Goal: Transaction & Acquisition: Purchase product/service

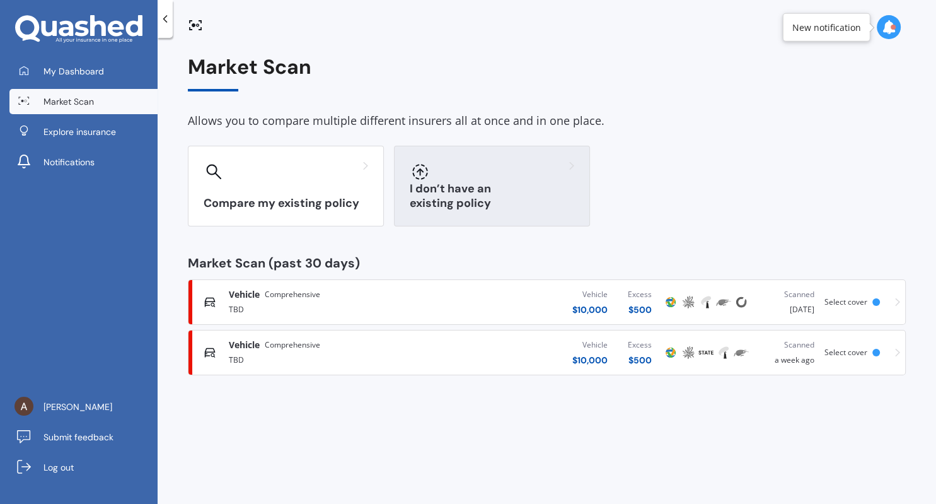
click at [541, 180] on div at bounding box center [492, 171] width 165 height 20
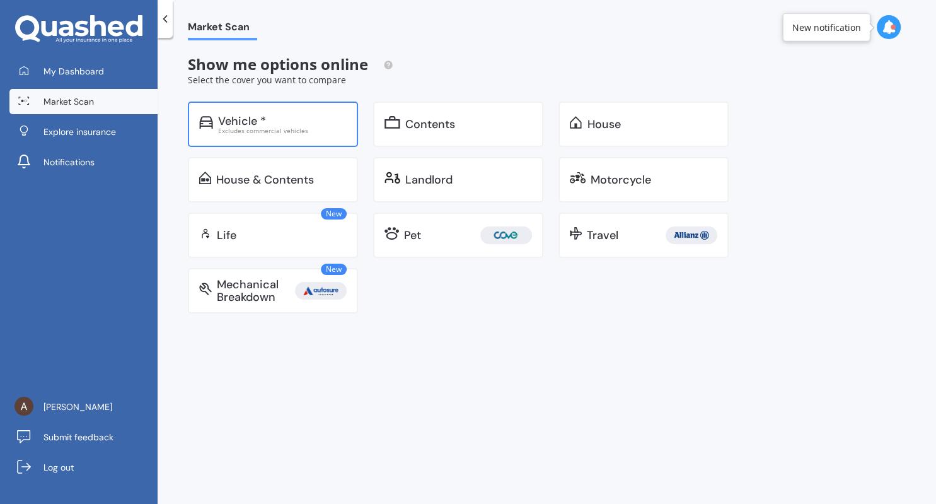
click at [293, 131] on div "Excludes commercial vehicles" at bounding box center [282, 130] width 129 height 6
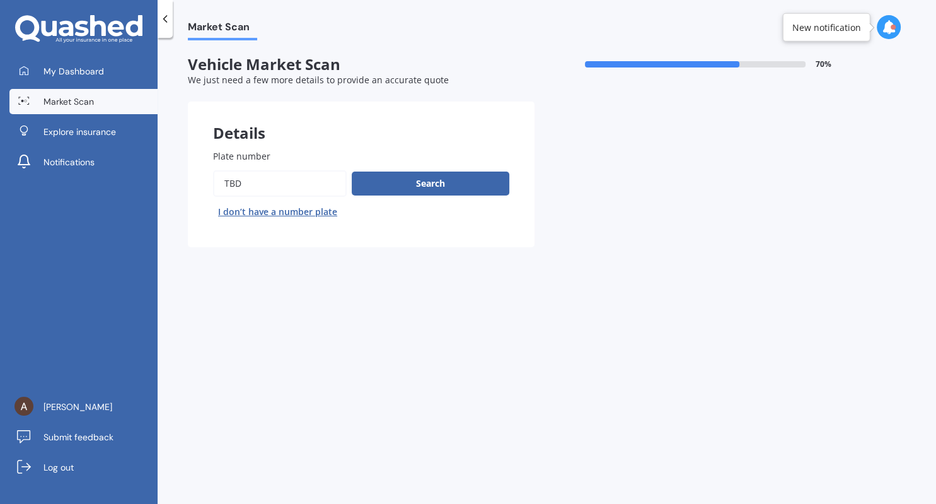
click at [311, 216] on button "I don’t have a number plate" at bounding box center [277, 212] width 129 height 20
select select "05"
select select "07"
select select "1996"
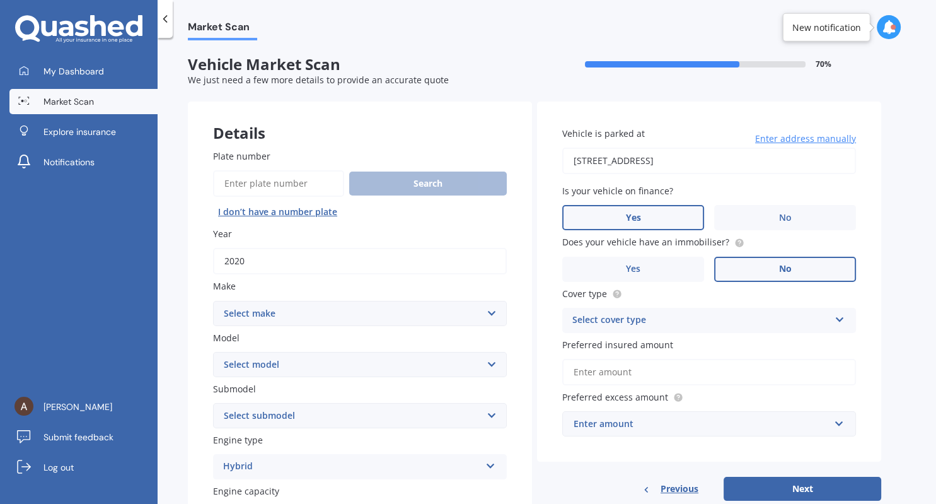
drag, startPoint x: 296, startPoint y: 262, endPoint x: 151, endPoint y: 246, distance: 145.9
click at [213, 248] on input "2020" at bounding box center [360, 261] width 294 height 26
type input "2017"
drag, startPoint x: 702, startPoint y: 162, endPoint x: 314, endPoint y: 179, distance: 388.1
click at [562, 174] on input "[STREET_ADDRESS]" at bounding box center [709, 161] width 294 height 26
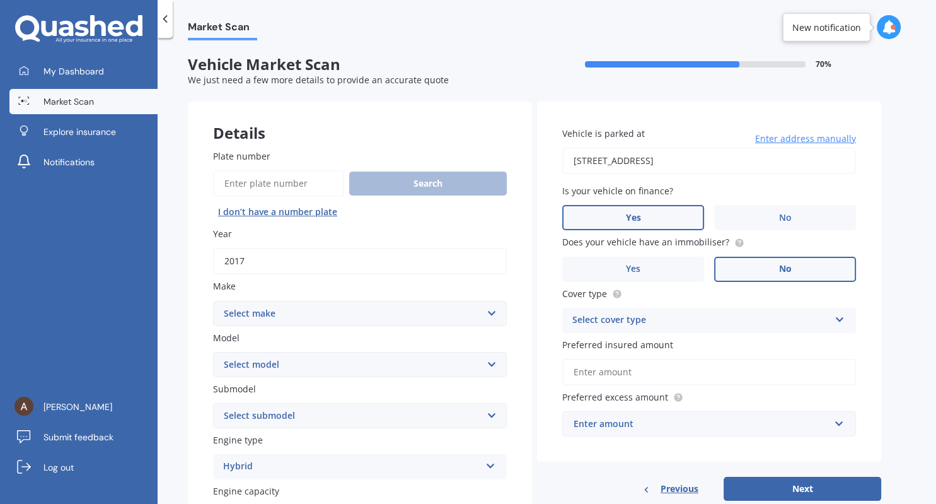
type input "[STREET_ADDRESS]"
click at [670, 316] on div "Select cover type" at bounding box center [700, 320] width 257 height 15
click at [666, 344] on div "Comprehensive" at bounding box center [709, 344] width 293 height 23
click at [671, 379] on input "Preferred insured amount" at bounding box center [709, 372] width 294 height 26
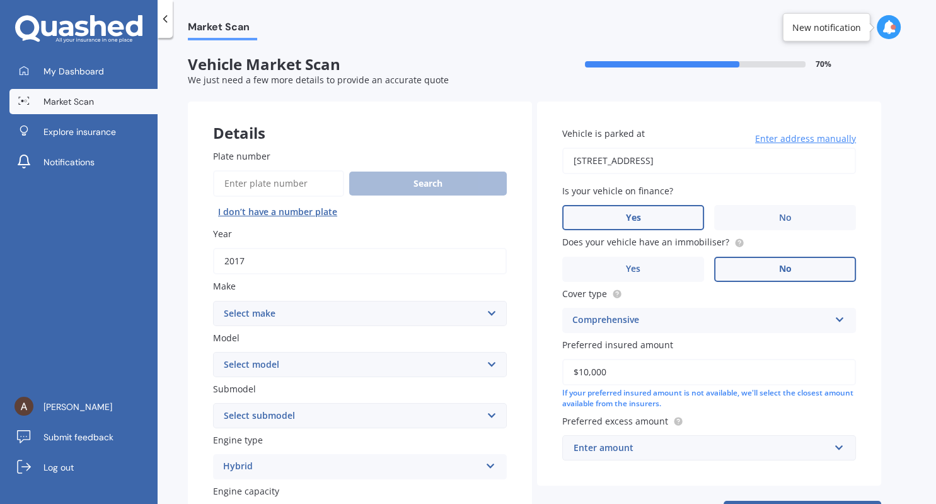
type input "$10,000"
click at [695, 452] on div "Enter amount" at bounding box center [702, 448] width 256 height 14
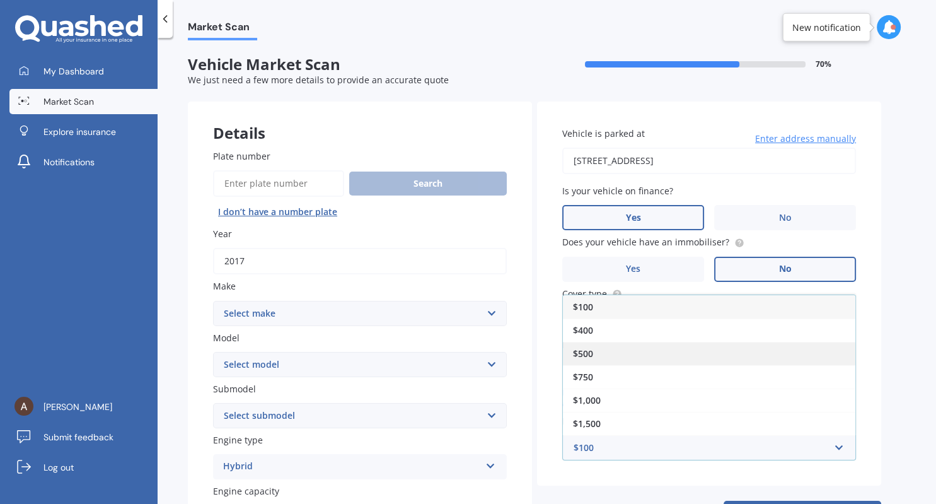
click at [604, 353] on div "$500" at bounding box center [709, 353] width 293 height 23
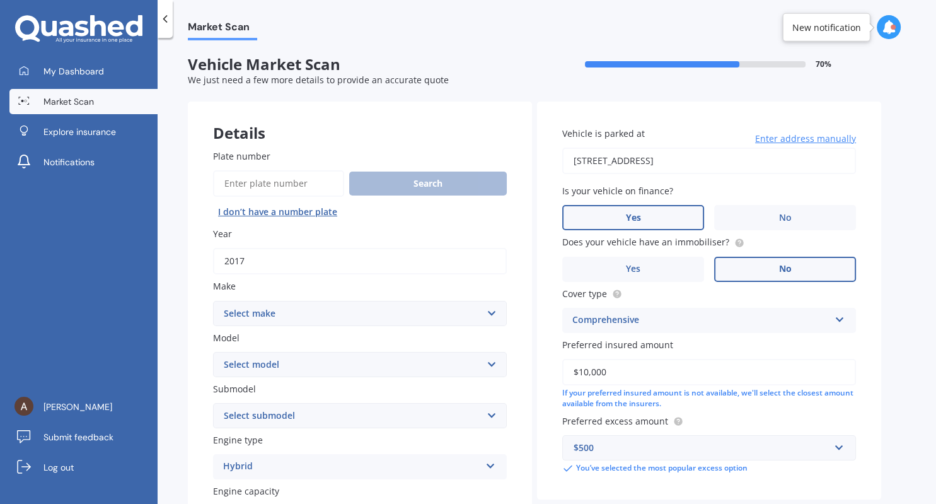
click at [213, 301] on select "Select make AC ALFA ROMEO ASTON [PERSON_NAME] AUDI AUSTIN BEDFORD Bentley BMW B…" at bounding box center [360, 313] width 294 height 25
select select "NISSAN"
click option "Nissan" at bounding box center [0, 0] width 0 height 0
click at [213, 352] on select "Select model 1200 180SX 200SX 300ZX 350Z 370Z Ad Altima ARIYA Atlas Avenir Basa…" at bounding box center [360, 364] width 294 height 25
select select "NOTE"
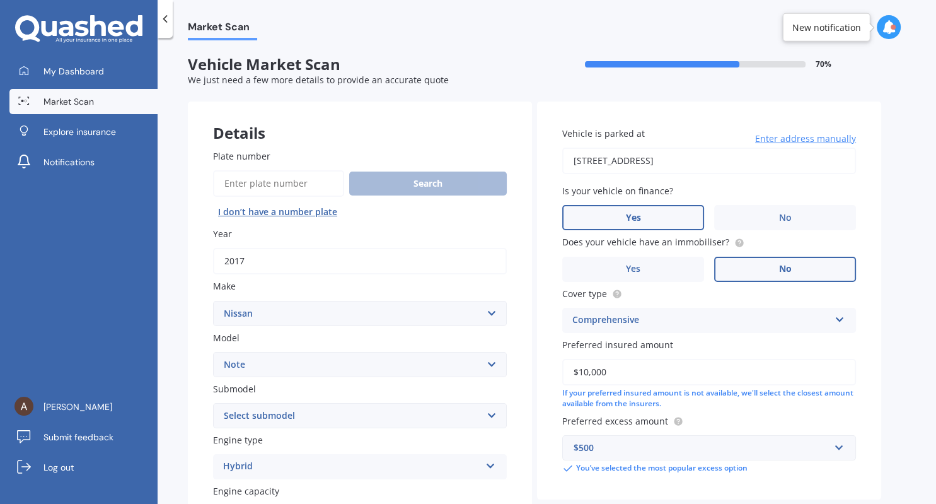
click option "Note" at bounding box center [0, 0] width 0 height 0
click at [213, 403] on select "Select submodel (All) E-Power Hatchback Non Turbo Station Wagon turbo" at bounding box center [360, 415] width 294 height 25
select select "E-POWER"
click option "E-Power" at bounding box center [0, 0] width 0 height 0
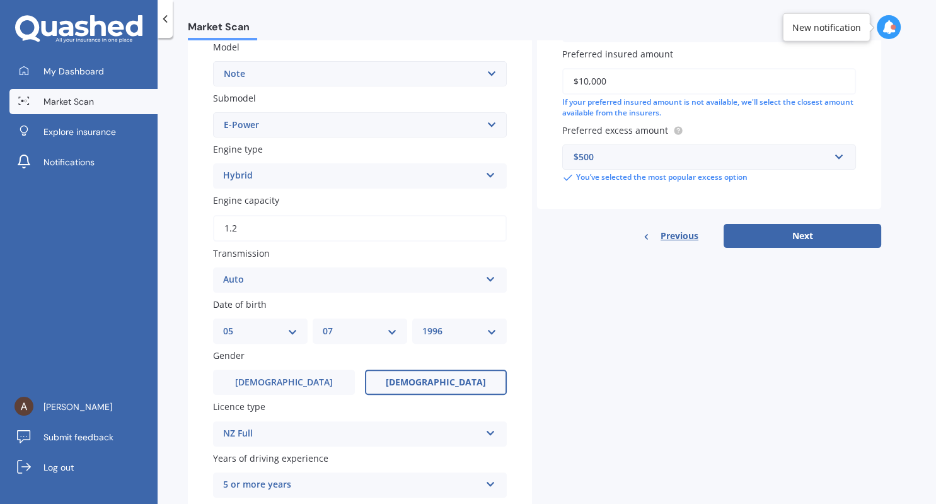
scroll to position [363, 0]
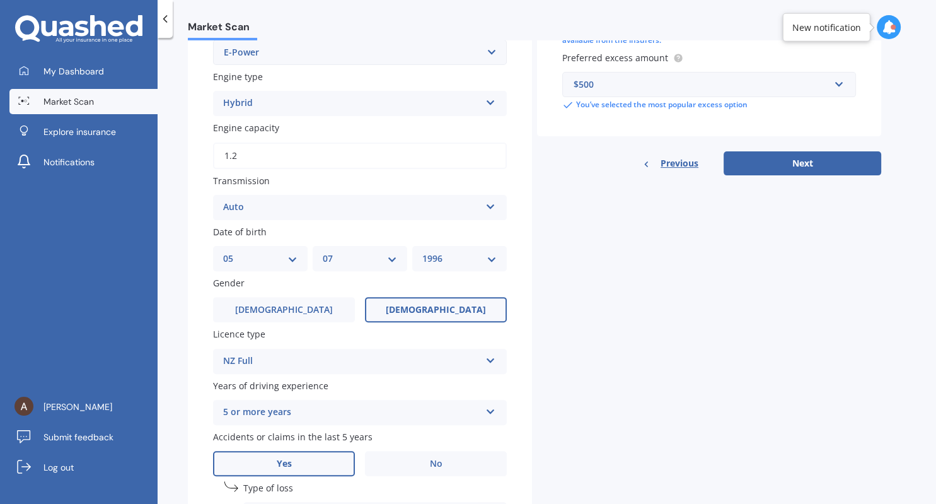
click at [418, 212] on div "Auto" at bounding box center [351, 207] width 257 height 15
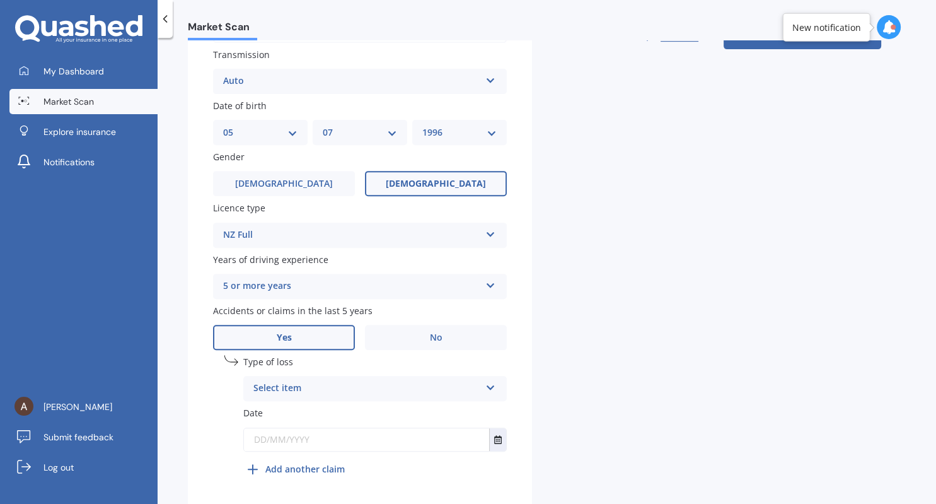
scroll to position [508, 0]
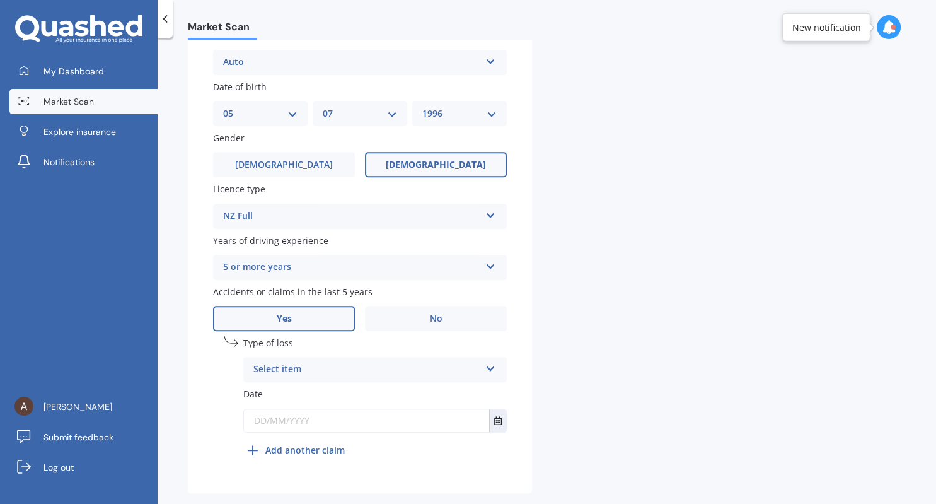
click at [345, 382] on div "Select item At fault accident Not at fault accident" at bounding box center [375, 369] width 264 height 25
click at [339, 397] on div "At fault accident" at bounding box center [375, 394] width 262 height 23
click at [309, 430] on input "text" at bounding box center [366, 420] width 245 height 23
type input "[DATE]"
click at [295, 456] on b "Add another claim" at bounding box center [304, 449] width 79 height 13
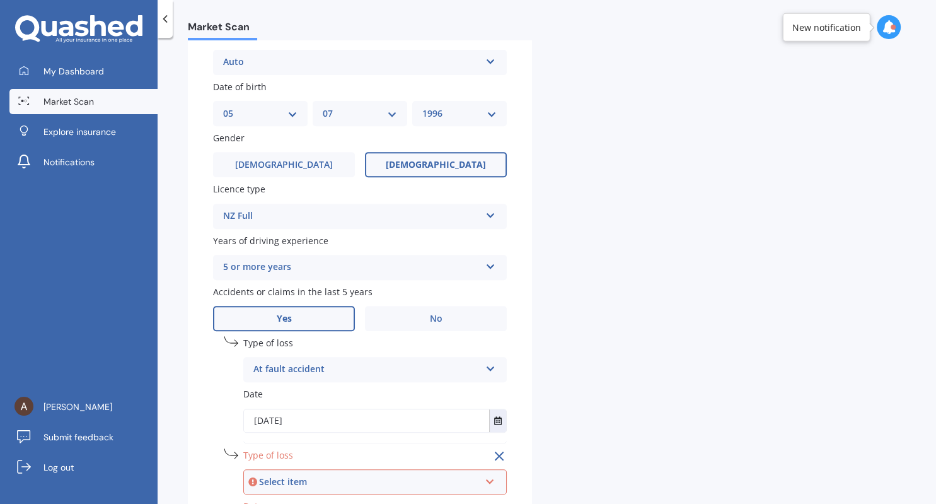
click at [294, 485] on div "Select item" at bounding box center [369, 482] width 221 height 14
click at [299, 439] on span "At fault accident" at bounding box center [290, 435] width 71 height 12
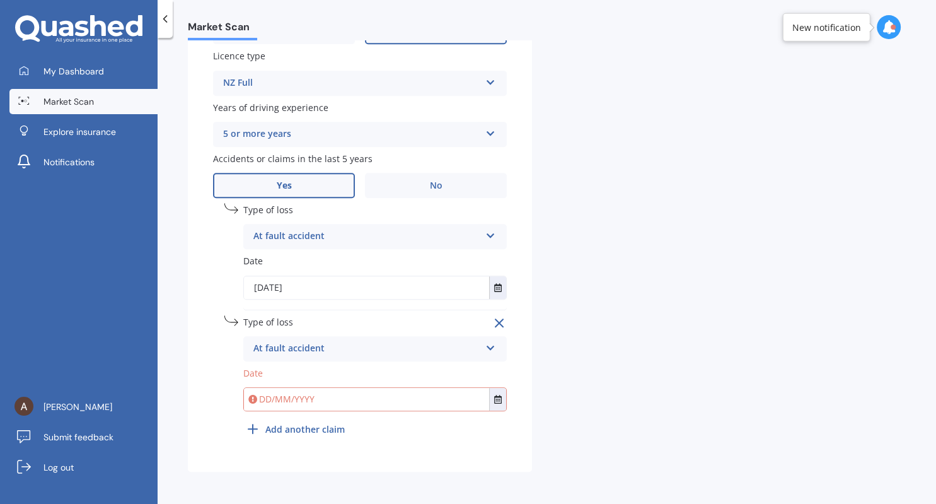
scroll to position [646, 0]
click at [286, 400] on input "text" at bounding box center [366, 398] width 245 height 23
type input "[DATE]"
click at [397, 415] on div "Type of loss At fault accident At fault accident Not at fault accident Date [DA…" at bounding box center [375, 365] width 264 height 101
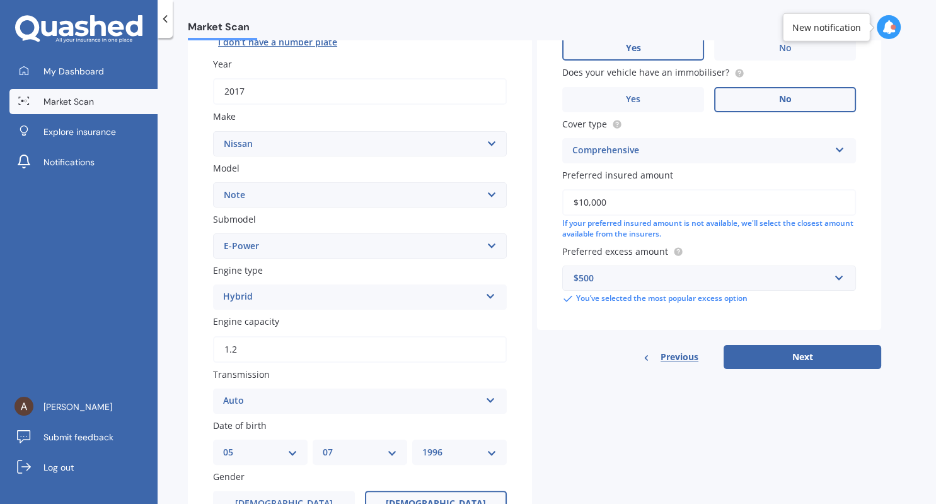
scroll to position [137, 0]
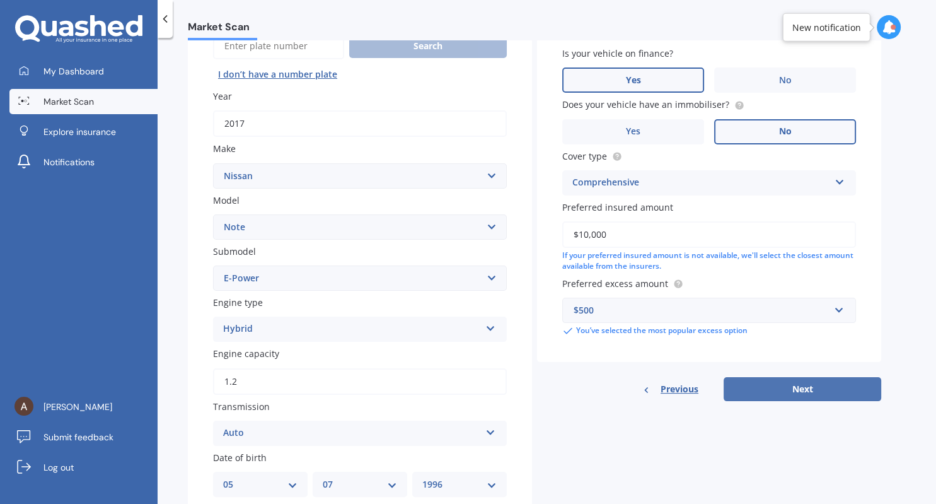
click at [786, 391] on button "Next" at bounding box center [803, 389] width 158 height 24
select select "05"
select select "07"
select select "1996"
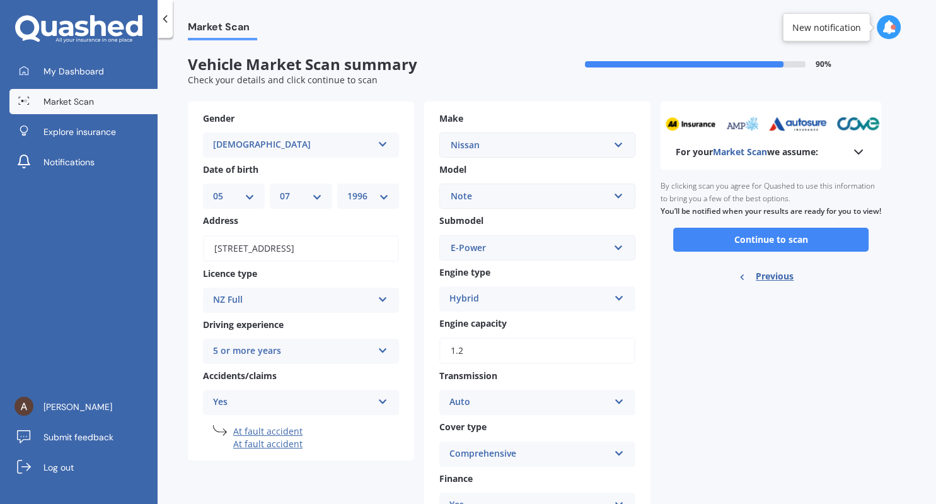
scroll to position [0, 0]
click at [730, 250] on button "Continue to scan" at bounding box center [770, 240] width 195 height 24
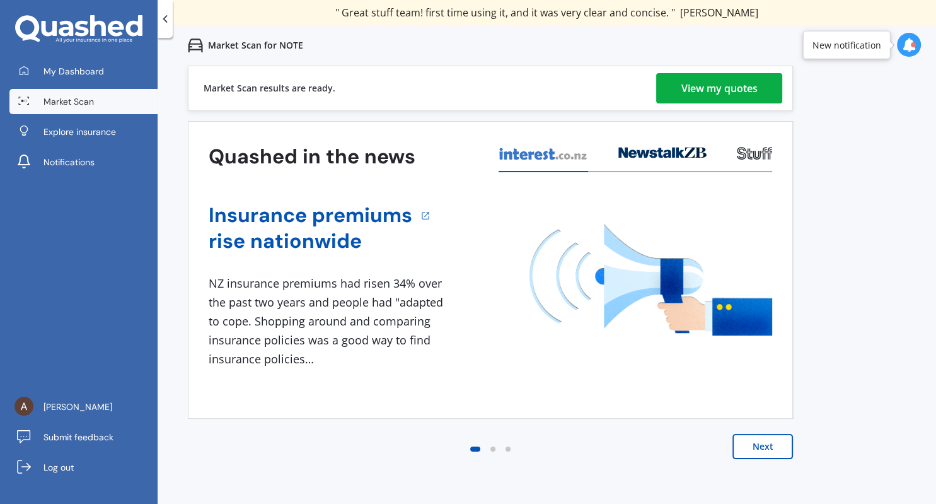
click at [695, 89] on div "View my quotes" at bounding box center [719, 88] width 76 height 30
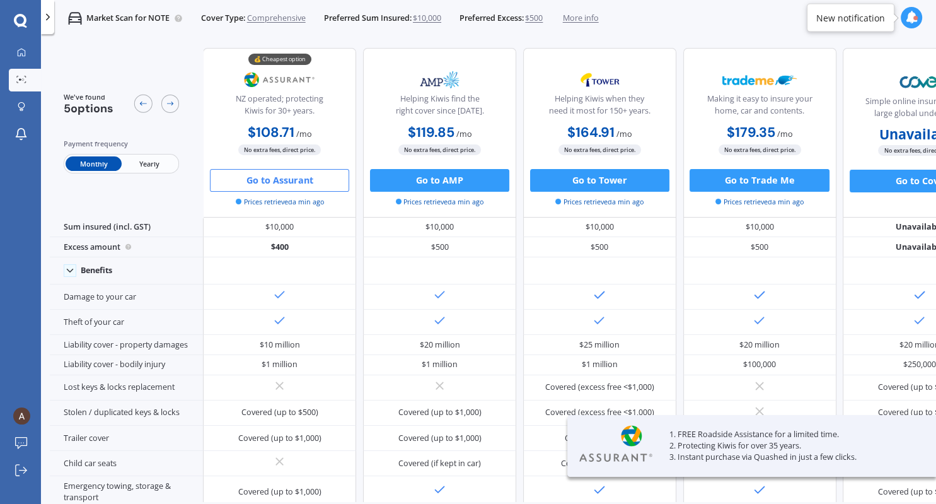
click at [268, 178] on button "Go to Assurant" at bounding box center [279, 180] width 139 height 23
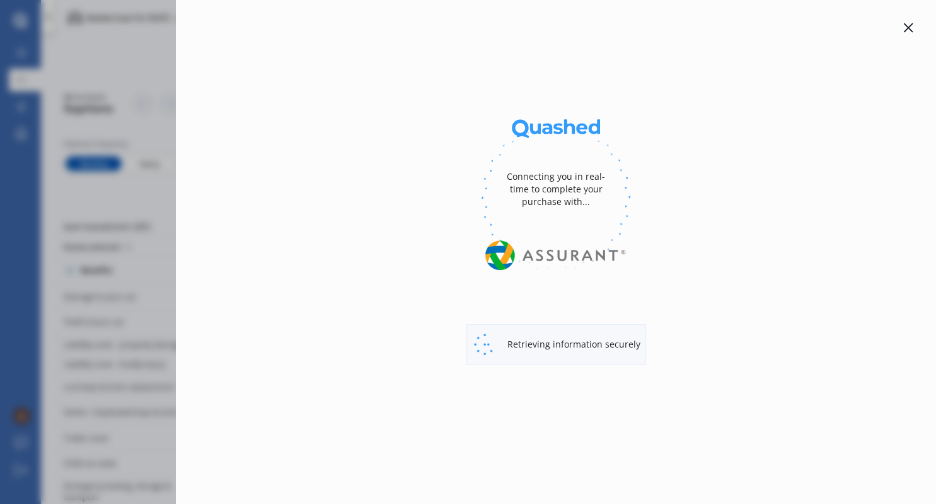
select select "Monthly"
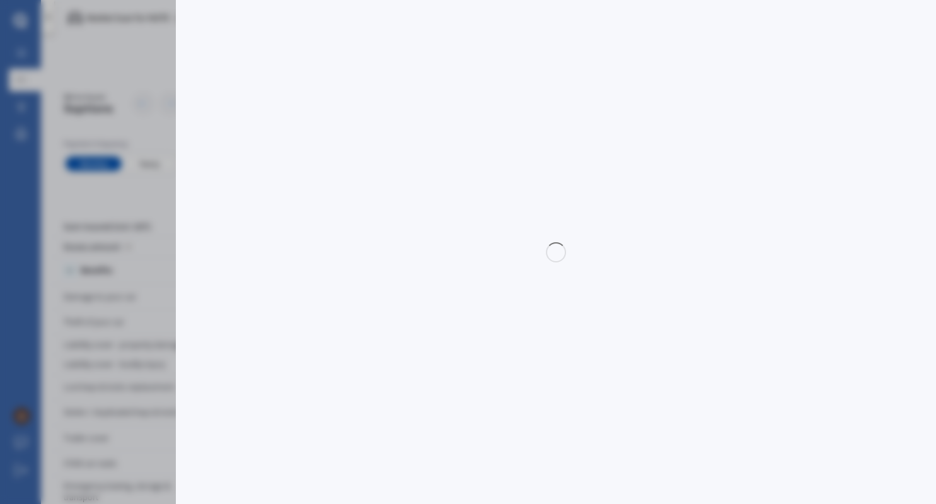
select select "full"
select select "0"
select select "Taranaki"
select select "NISSAN"
select select "NOTE"
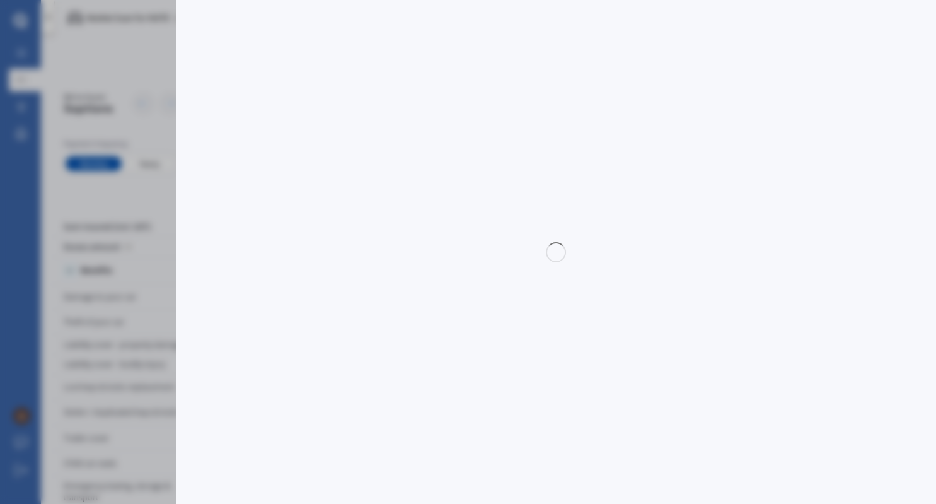
select select "E-POWER"
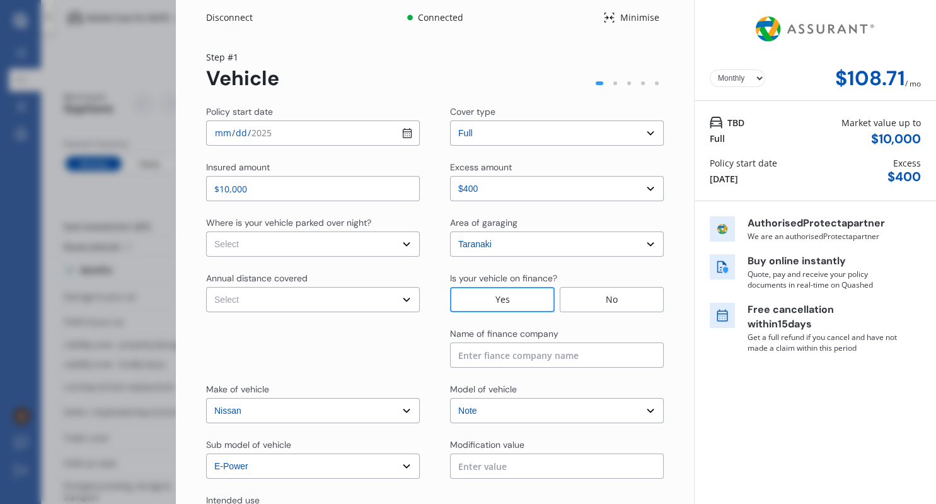
click at [206, 231] on select "Select In a garage On own property On street or road" at bounding box center [313, 243] width 214 height 25
select select "On own property"
click option "On own property" at bounding box center [0, 0] width 0 height 0
click at [206, 287] on select "Select Low (less than 15,000km per year) Average (15,000-30,000km per year) Hig…" at bounding box center [313, 299] width 214 height 25
select select "20000"
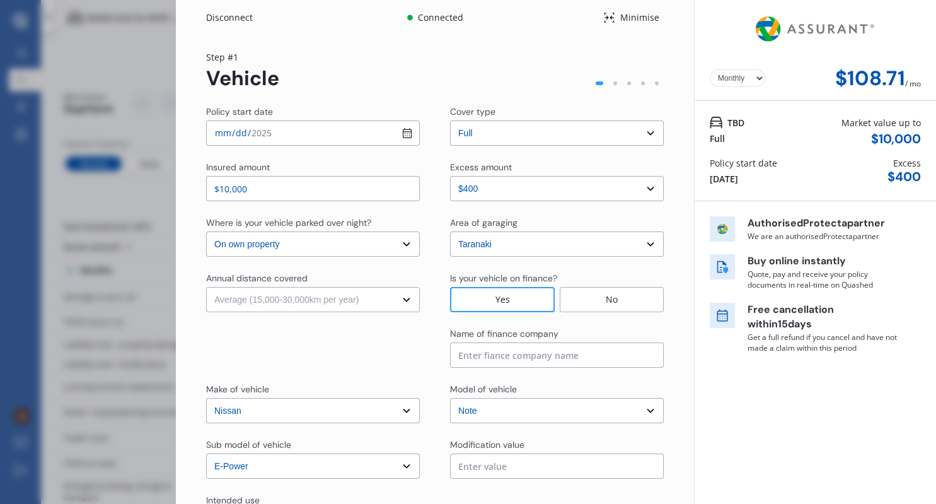
click option "Average (15,000-30,000km per year)" at bounding box center [0, 0] width 0 height 0
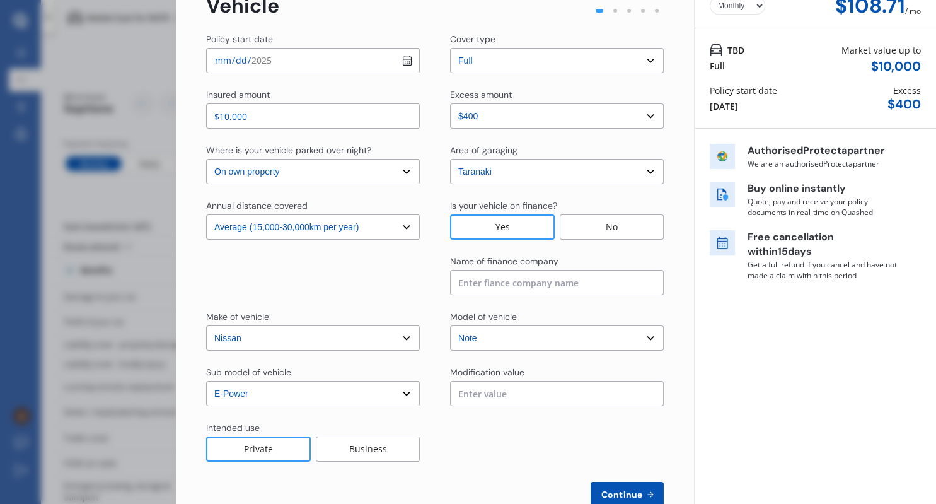
scroll to position [106, 0]
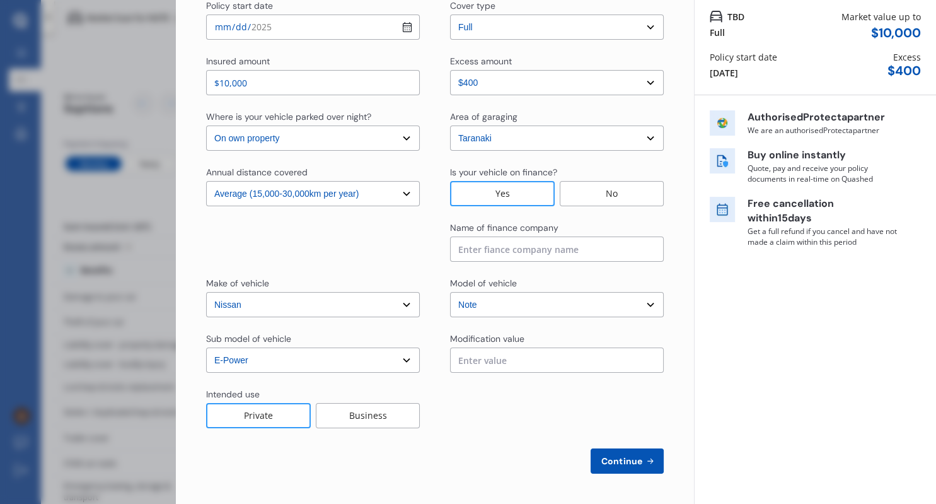
click at [630, 462] on span "Continue" at bounding box center [622, 461] width 46 height 10
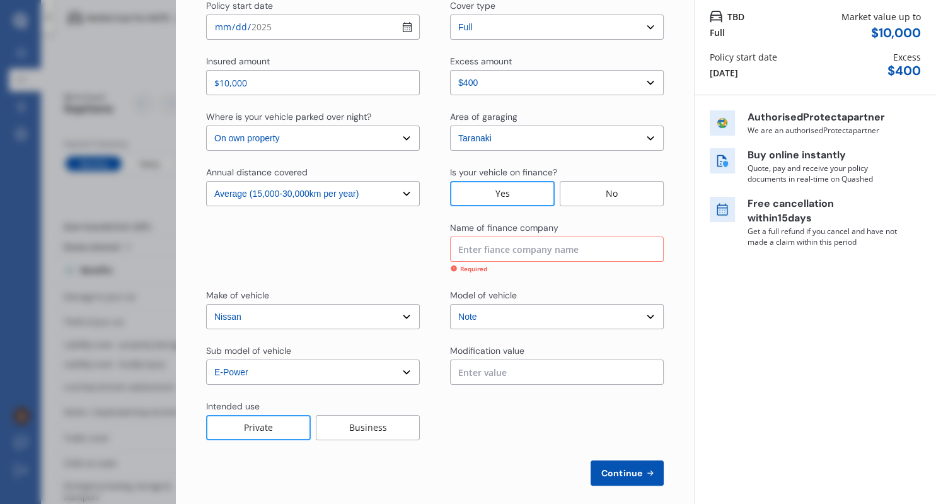
click at [483, 243] on input at bounding box center [557, 248] width 214 height 25
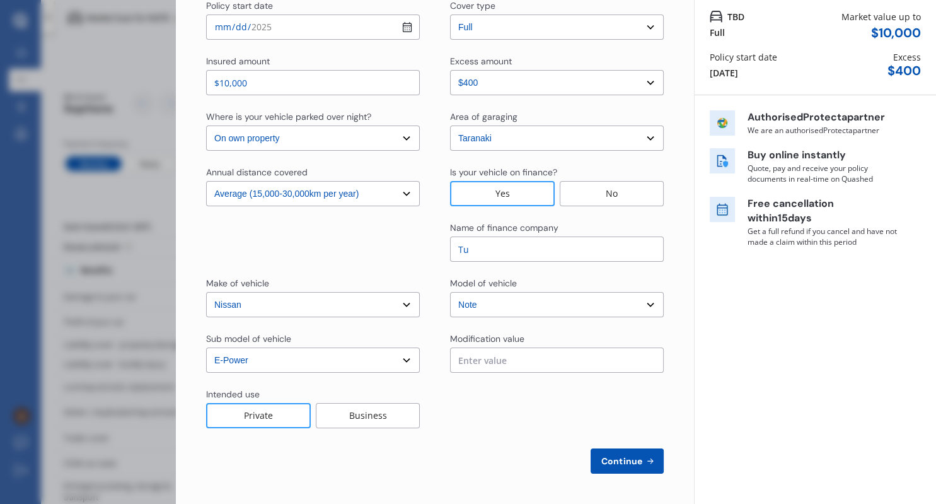
type input "T"
type input "Finance Now"
click at [615, 465] on span "Continue" at bounding box center [622, 461] width 46 height 10
select select "Miss"
select select "05"
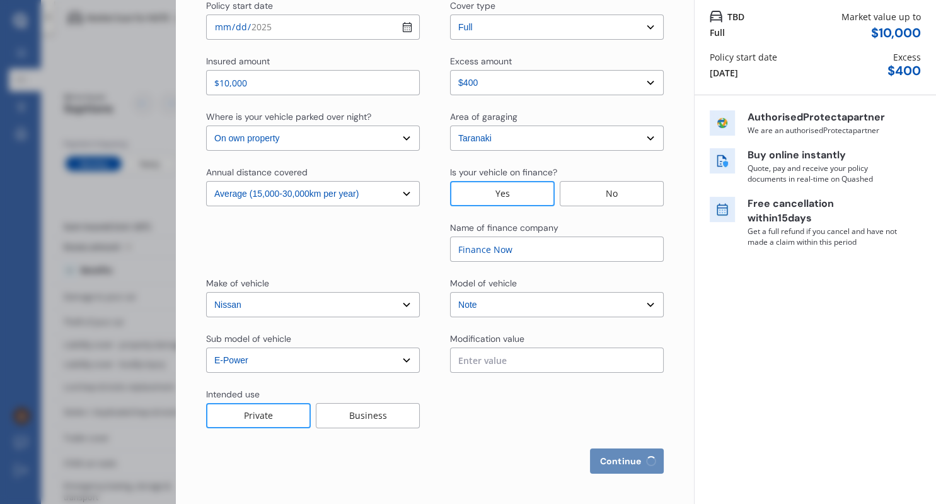
select select "07"
select select "1996"
select select "full"
select select "more than 4 years"
select select "[GEOGRAPHIC_DATA]"
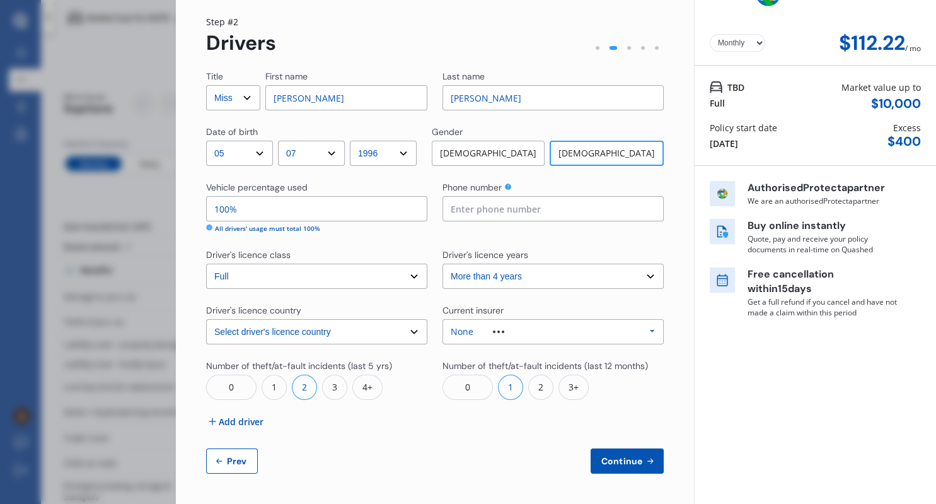
scroll to position [0, 0]
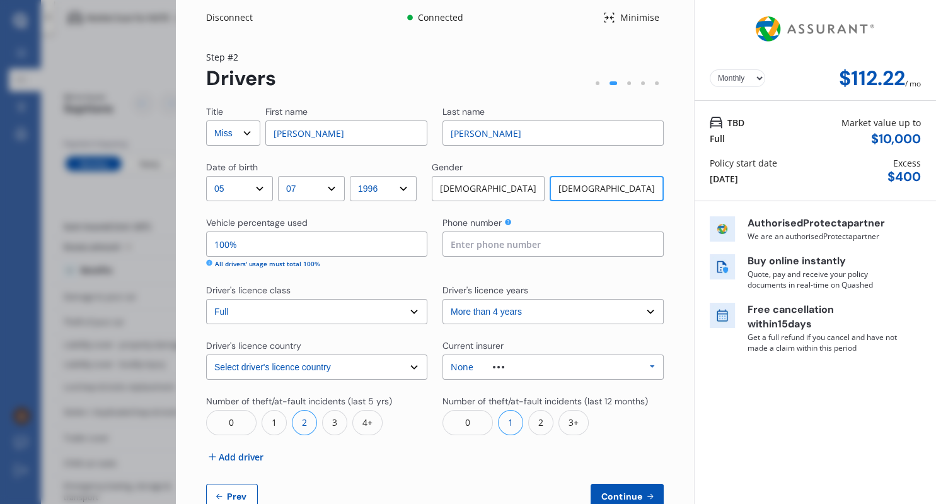
click at [710, 69] on select "Yearly Monthly" at bounding box center [737, 78] width 55 height 18
click option "Yearly" at bounding box center [0, 0] width 0 height 0
click at [710, 69] on select "Yearly Monthly" at bounding box center [737, 78] width 55 height 18
select select "Monthly"
click option "Monthly" at bounding box center [0, 0] width 0 height 0
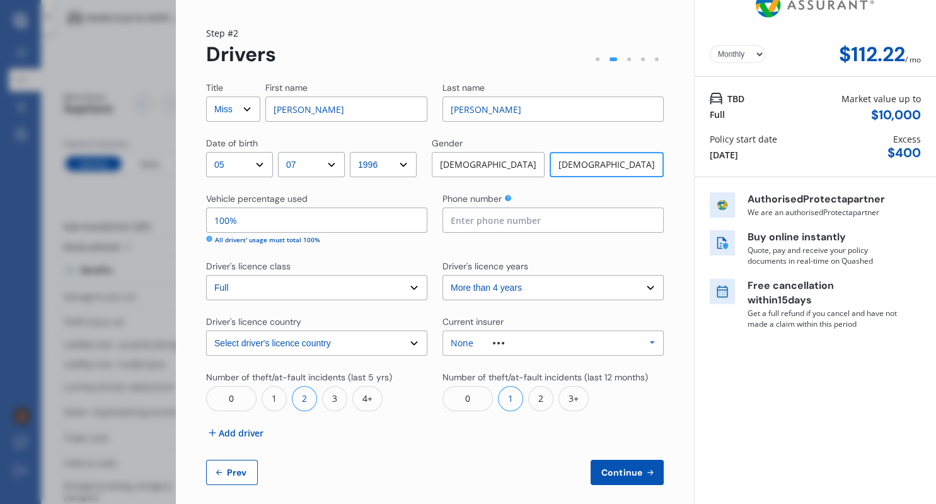
scroll to position [35, 0]
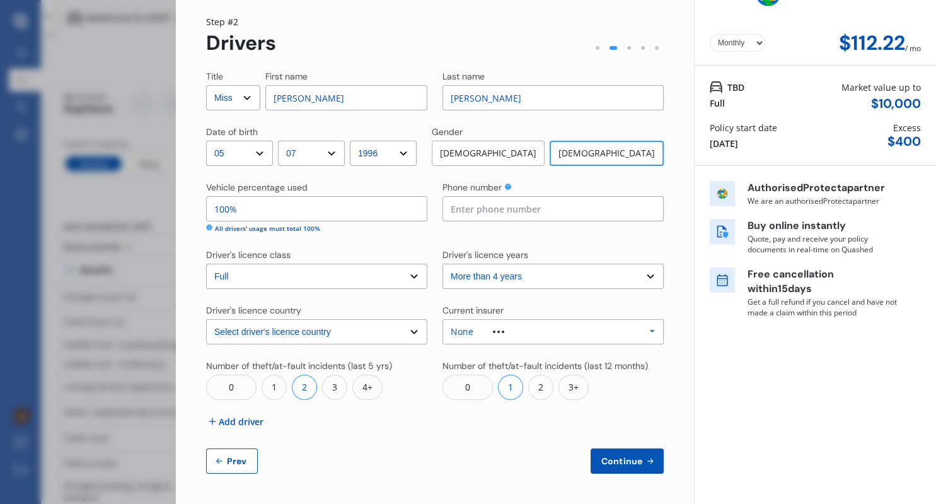
click at [616, 468] on button "Continue" at bounding box center [627, 460] width 73 height 25
